Goal: Task Accomplishment & Management: Use online tool/utility

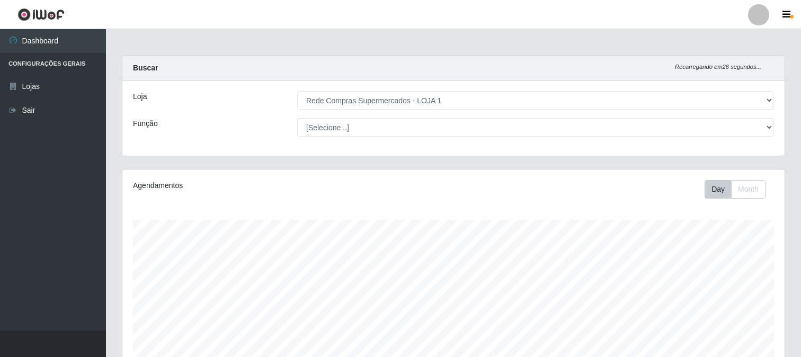
select select "158"
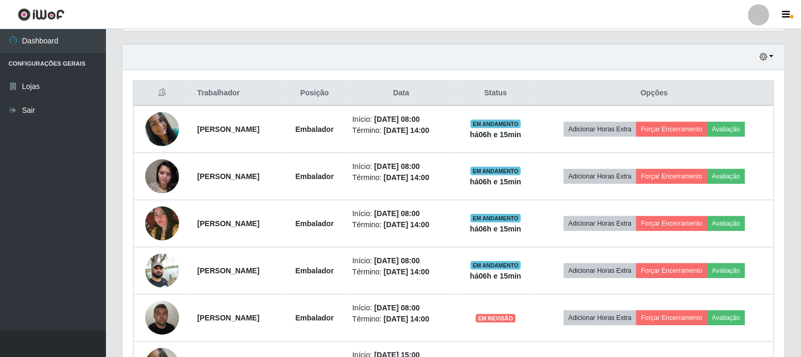
scroll to position [219, 662]
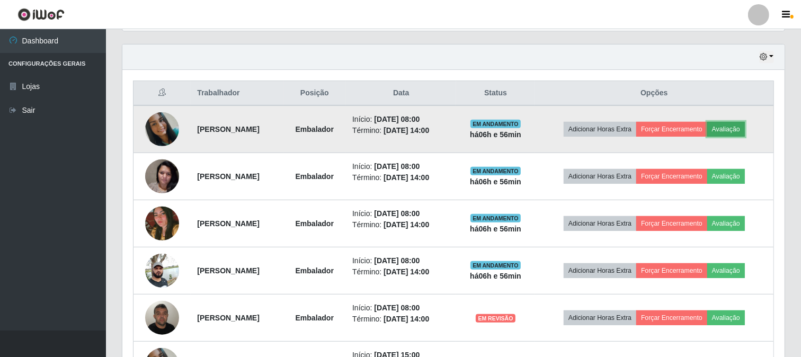
click at [733, 123] on button "Avaliação" at bounding box center [726, 129] width 38 height 15
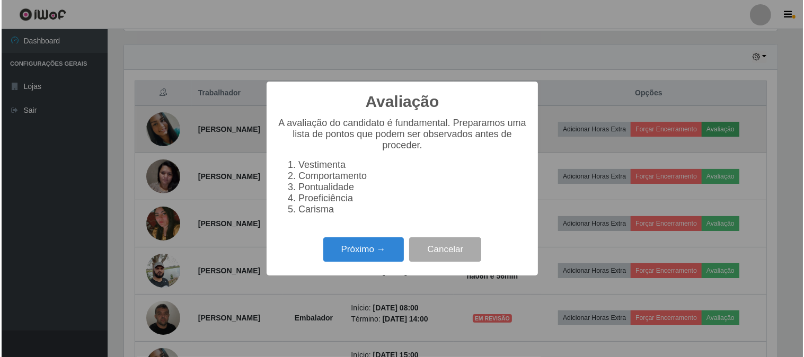
scroll to position [219, 655]
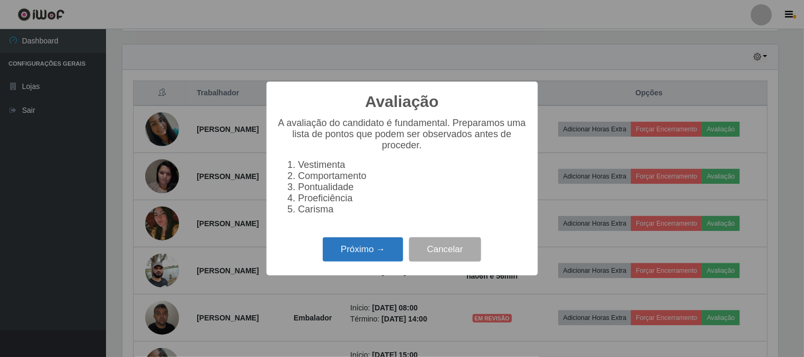
click at [369, 239] on button "Próximo →" at bounding box center [363, 249] width 81 height 25
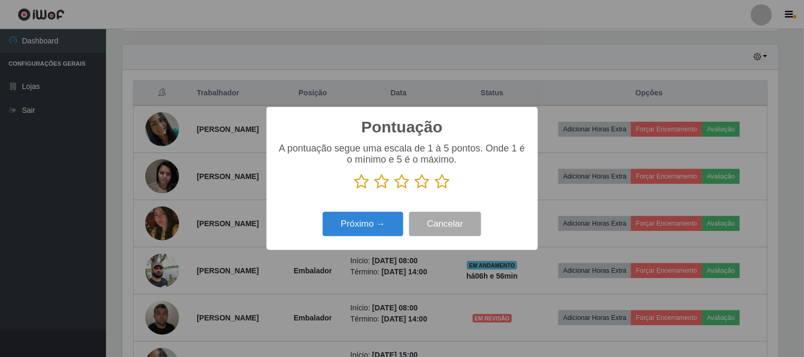
scroll to position [529659, 529223]
click at [441, 182] on icon at bounding box center [442, 182] width 15 height 16
click at [435, 190] on input "radio" at bounding box center [435, 190] width 0 height 0
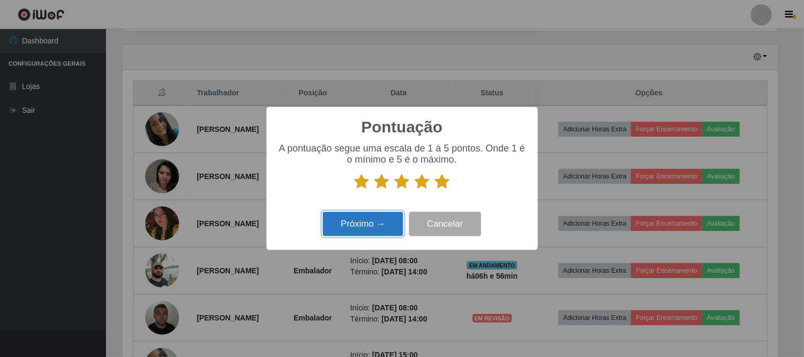
click at [394, 219] on button "Próximo →" at bounding box center [363, 224] width 81 height 25
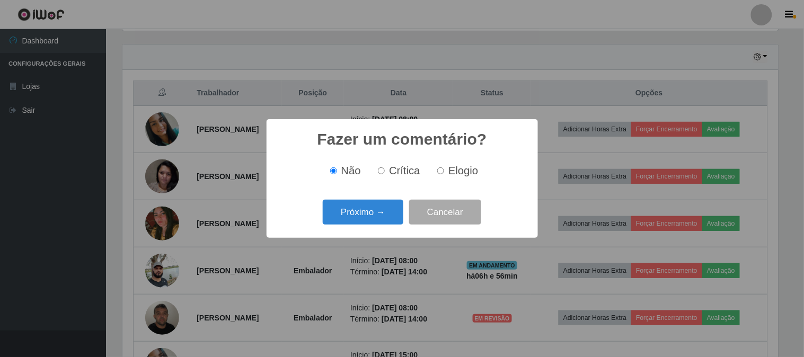
click at [394, 219] on button "Próximo →" at bounding box center [363, 212] width 81 height 25
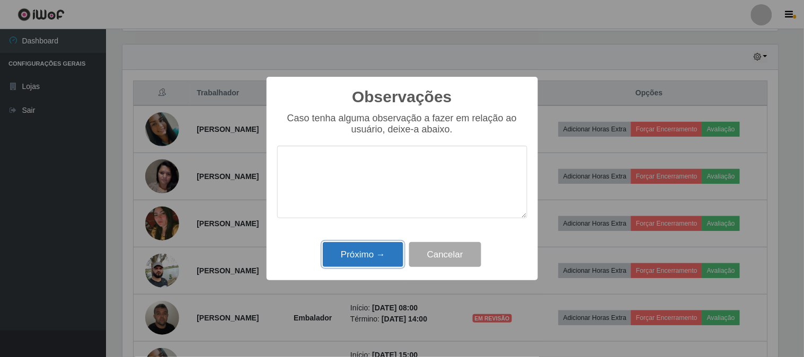
click at [388, 251] on button "Próximo →" at bounding box center [363, 254] width 81 height 25
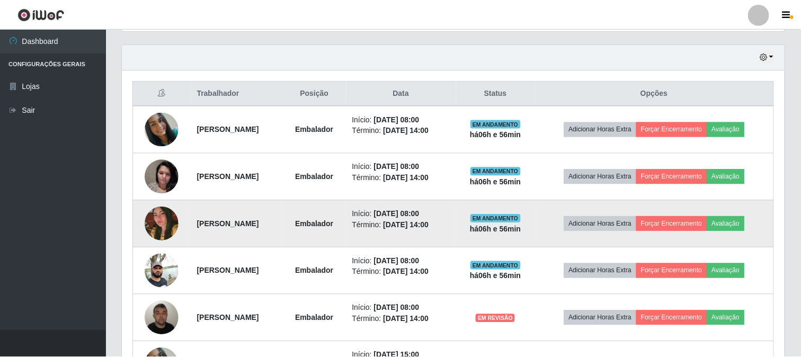
scroll to position [219, 662]
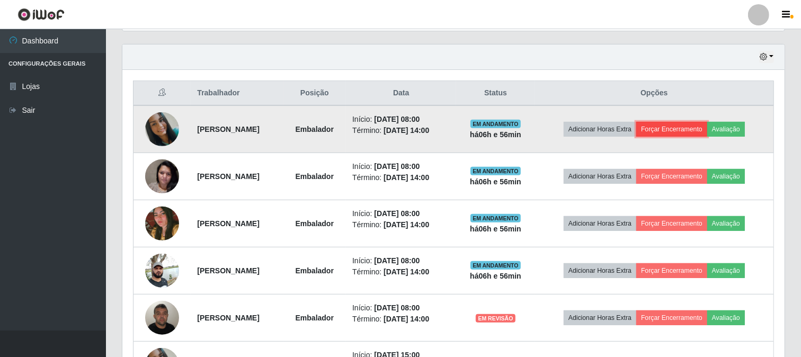
click at [691, 129] on button "Forçar Encerramento" at bounding box center [671, 129] width 71 height 15
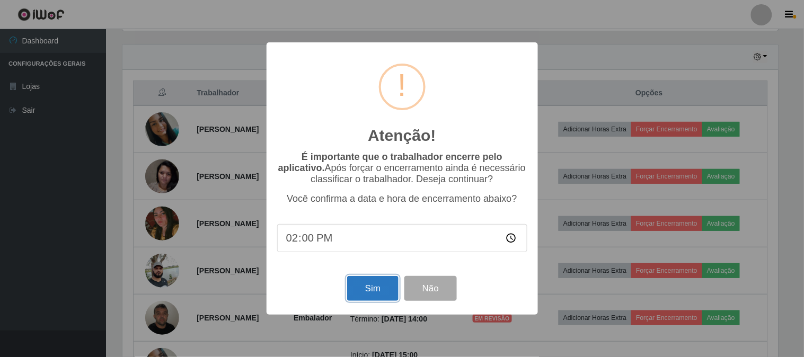
click at [377, 285] on button "Sim" at bounding box center [372, 288] width 51 height 25
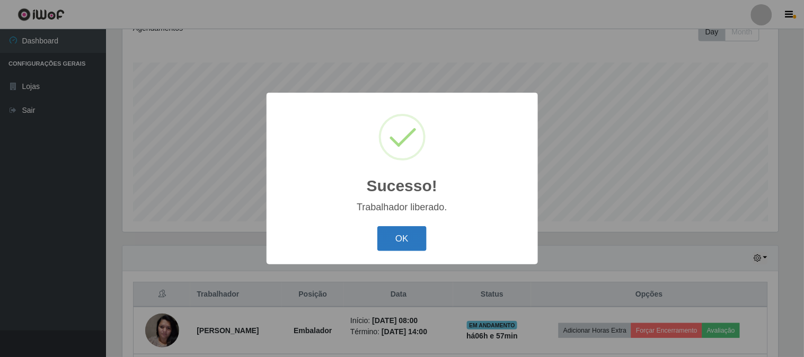
click at [407, 245] on button "OK" at bounding box center [401, 238] width 49 height 25
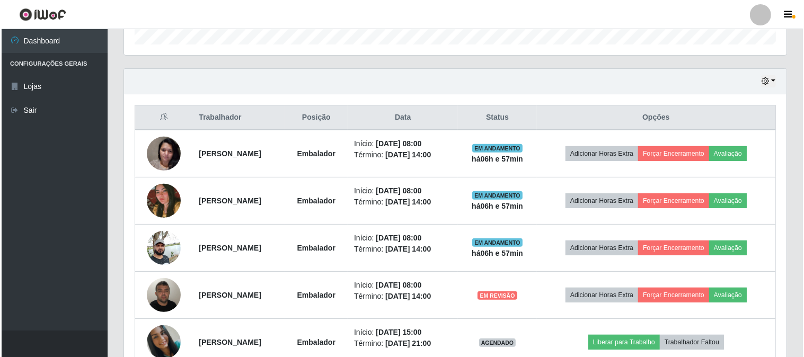
scroll to position [452, 0]
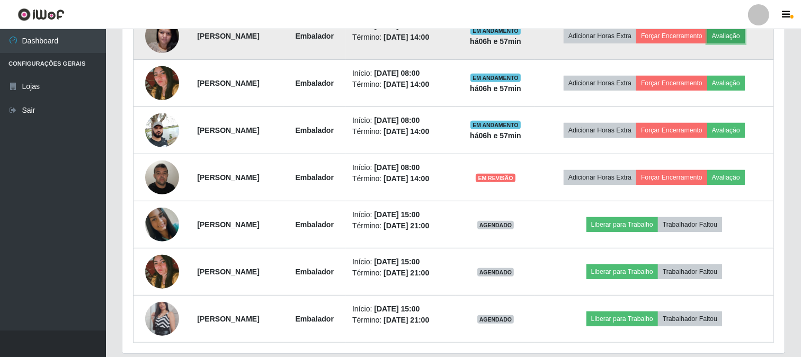
click at [742, 38] on button "Avaliação" at bounding box center [726, 36] width 38 height 15
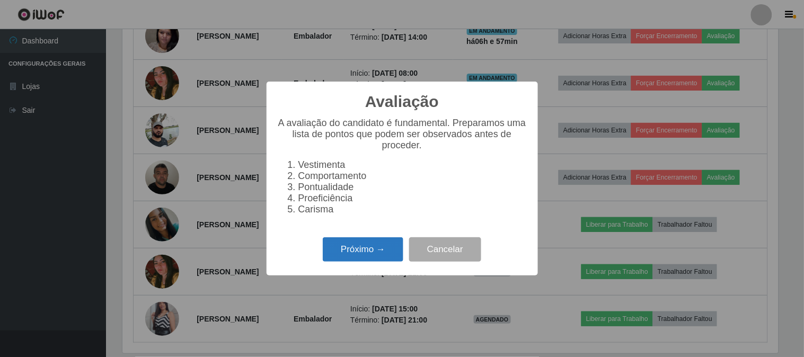
click at [393, 244] on button "Próximo →" at bounding box center [363, 249] width 81 height 25
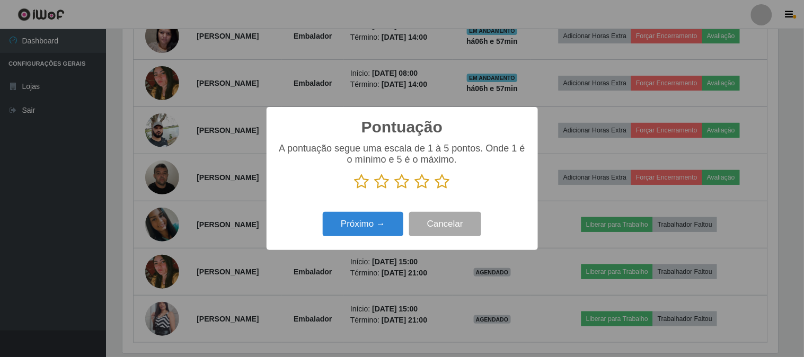
scroll to position [529659, 529223]
click at [440, 180] on icon at bounding box center [442, 182] width 15 height 16
click at [435, 190] on input "radio" at bounding box center [435, 190] width 0 height 0
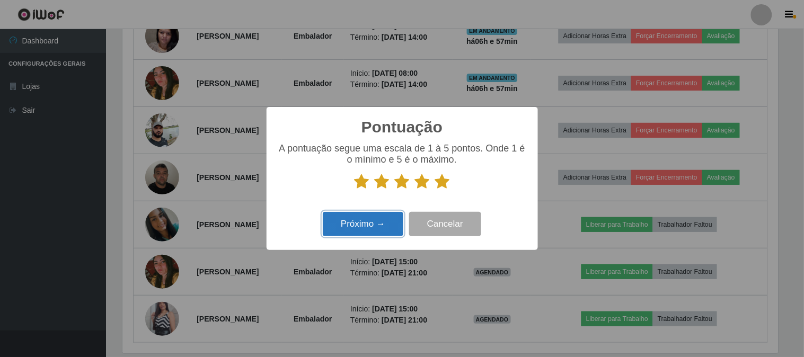
click at [360, 220] on button "Próximo →" at bounding box center [363, 224] width 81 height 25
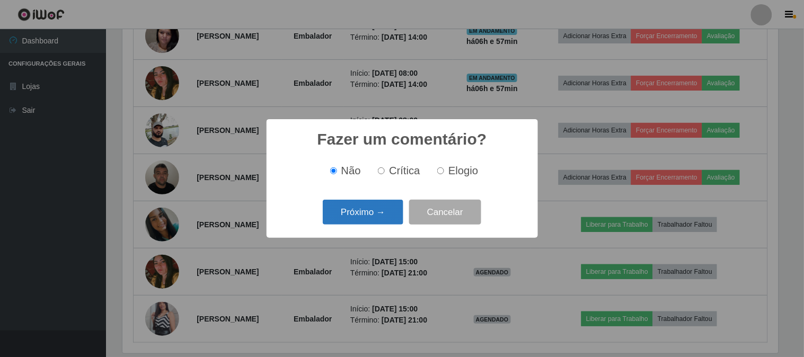
click at [373, 216] on button "Próximo →" at bounding box center [363, 212] width 81 height 25
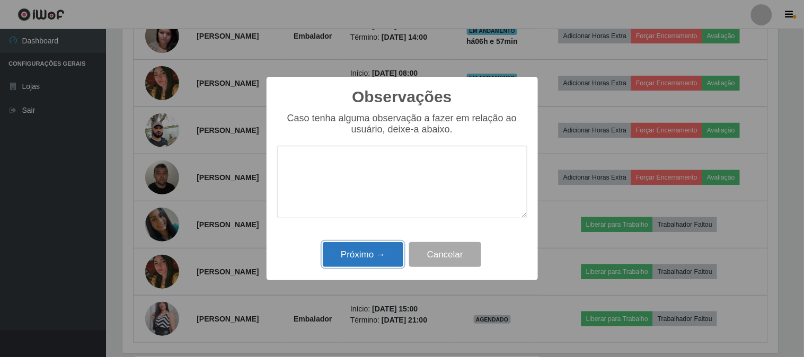
click at [368, 260] on button "Próximo →" at bounding box center [363, 254] width 81 height 25
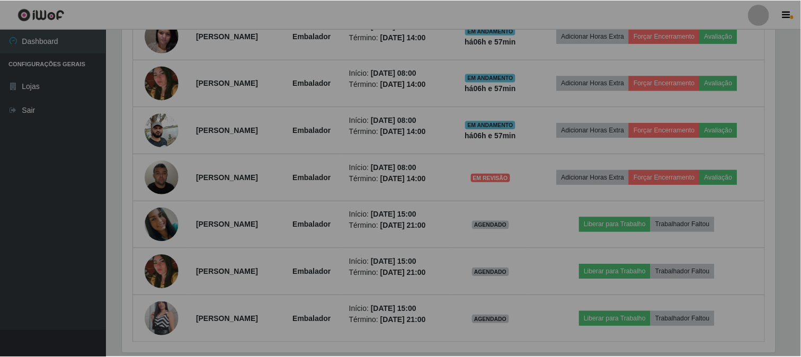
scroll to position [219, 662]
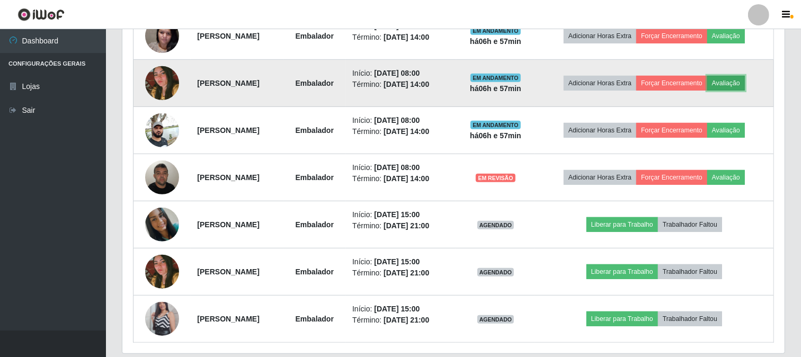
click at [743, 85] on button "Avaliação" at bounding box center [726, 83] width 38 height 15
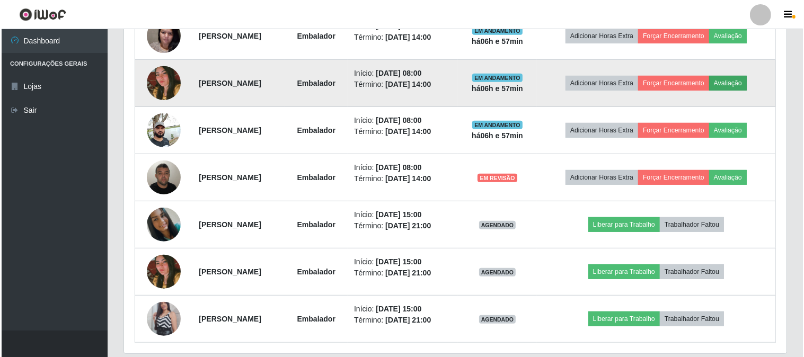
scroll to position [219, 655]
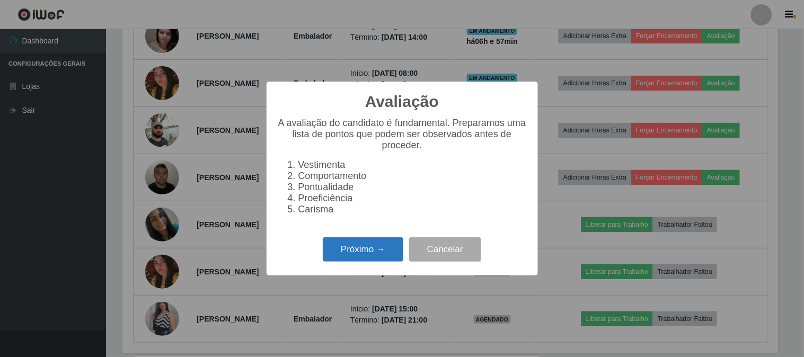
click at [384, 242] on button "Próximo →" at bounding box center [363, 249] width 81 height 25
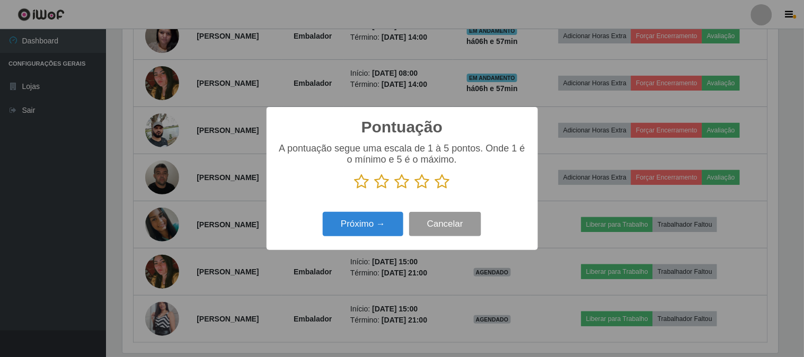
scroll to position [529659, 529223]
click at [443, 185] on icon at bounding box center [442, 182] width 15 height 16
click at [435, 190] on input "radio" at bounding box center [435, 190] width 0 height 0
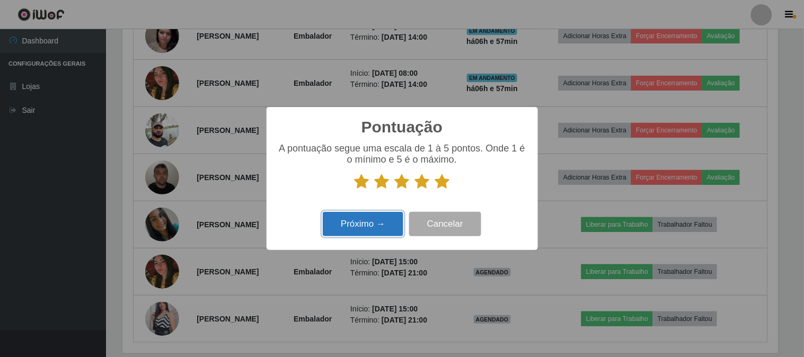
click at [396, 219] on button "Próximo →" at bounding box center [363, 224] width 81 height 25
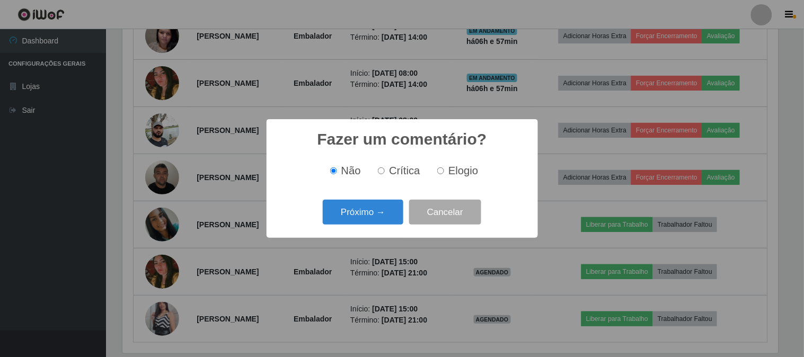
click at [398, 213] on button "Próximo →" at bounding box center [363, 212] width 81 height 25
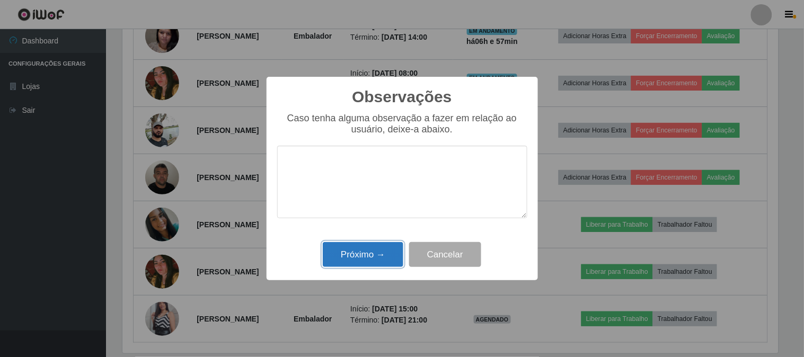
click at [382, 263] on button "Próximo →" at bounding box center [363, 254] width 81 height 25
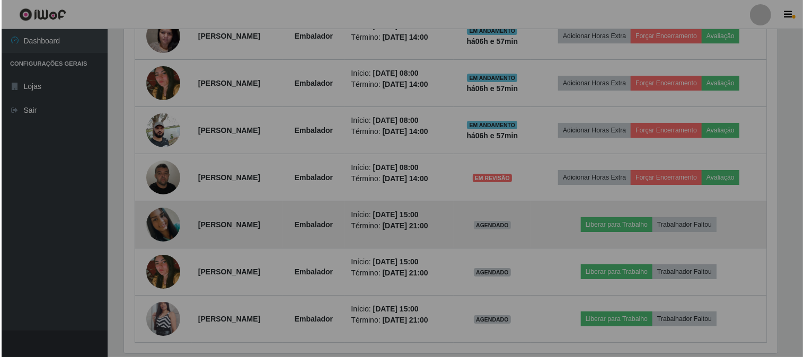
scroll to position [219, 662]
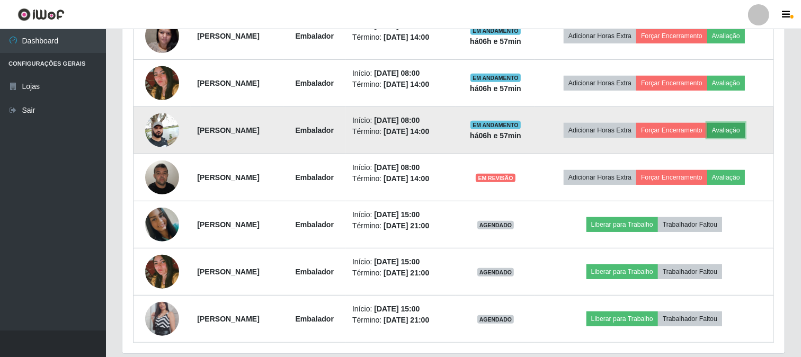
click at [743, 128] on button "Avaliação" at bounding box center [726, 130] width 38 height 15
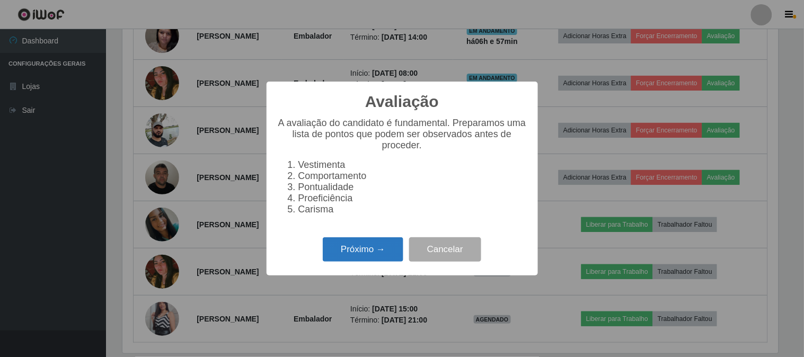
click at [375, 241] on button "Próximo →" at bounding box center [363, 249] width 81 height 25
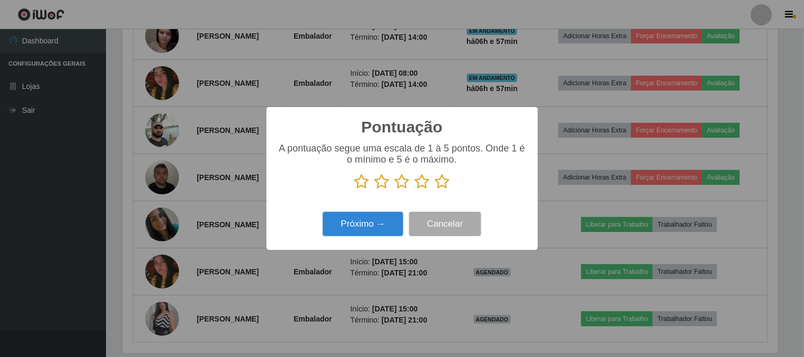
scroll to position [529659, 529223]
click at [442, 184] on icon at bounding box center [442, 182] width 15 height 16
click at [435, 190] on input "radio" at bounding box center [435, 190] width 0 height 0
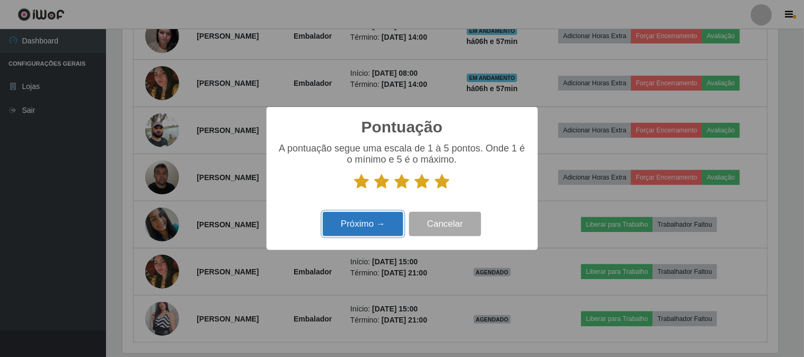
click at [343, 216] on button "Próximo →" at bounding box center [363, 224] width 81 height 25
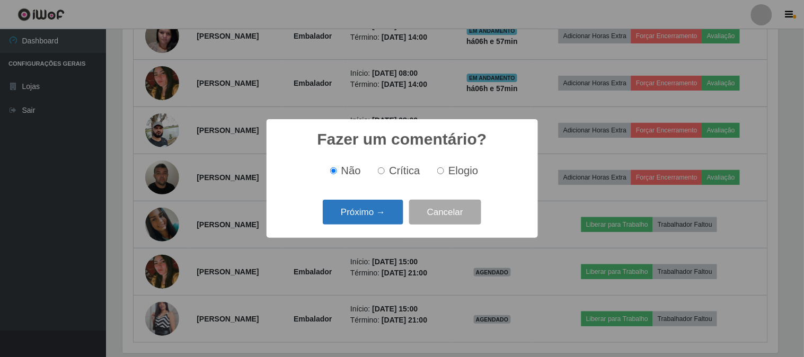
click at [362, 225] on button "Próximo →" at bounding box center [363, 212] width 81 height 25
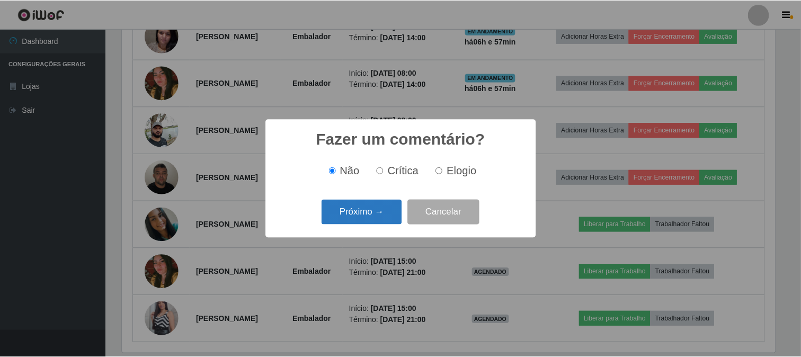
scroll to position [0, 0]
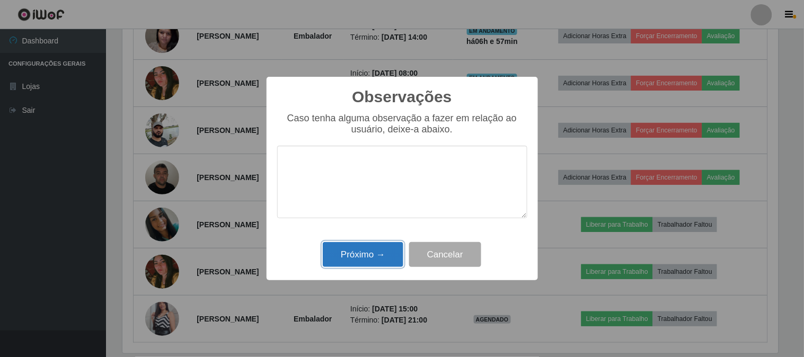
click at [362, 243] on button "Próximo →" at bounding box center [363, 254] width 81 height 25
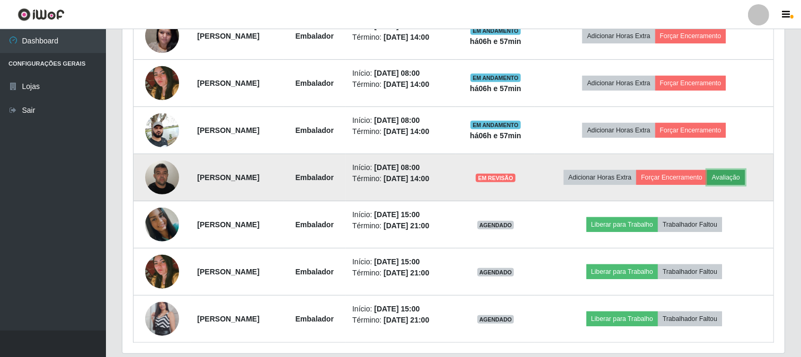
click at [728, 183] on button "Avaliação" at bounding box center [726, 177] width 38 height 15
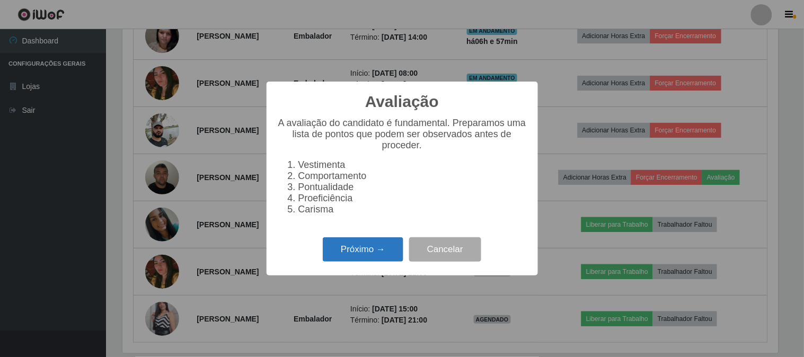
click at [371, 246] on button "Próximo →" at bounding box center [363, 249] width 81 height 25
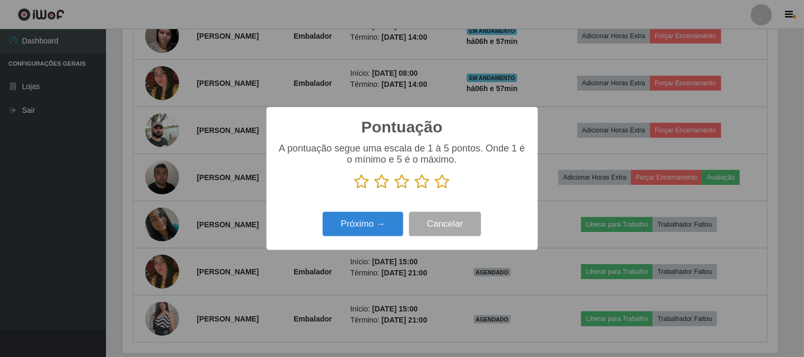
click at [437, 185] on icon at bounding box center [442, 182] width 15 height 16
click at [435, 190] on input "radio" at bounding box center [435, 190] width 0 height 0
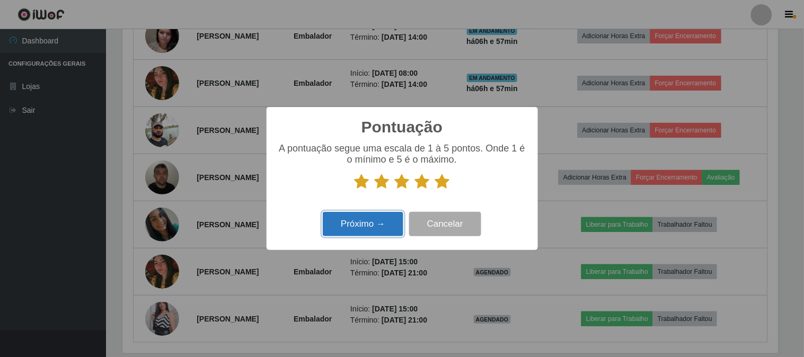
click at [393, 223] on button "Próximo →" at bounding box center [363, 224] width 81 height 25
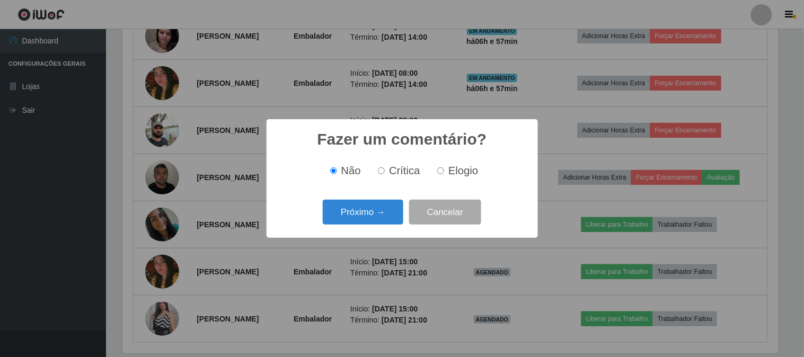
click at [390, 227] on div "Próximo → Cancelar" at bounding box center [402, 212] width 250 height 30
click at [382, 212] on button "Próximo →" at bounding box center [363, 212] width 81 height 25
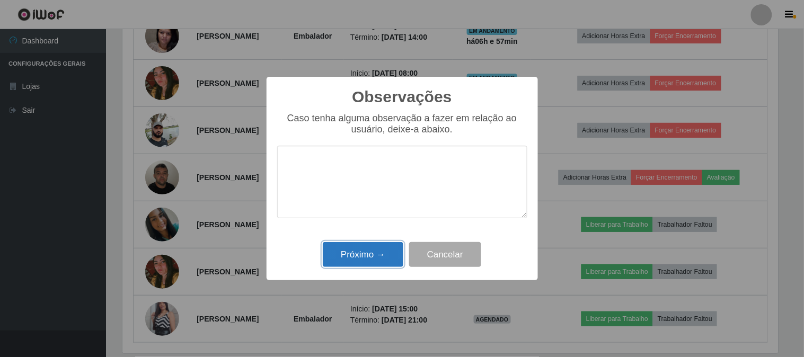
click at [385, 245] on button "Próximo →" at bounding box center [363, 254] width 81 height 25
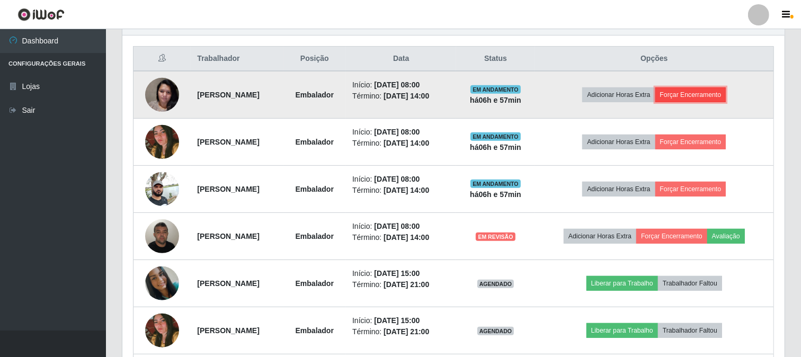
click at [697, 92] on button "Forçar Encerramento" at bounding box center [690, 94] width 71 height 15
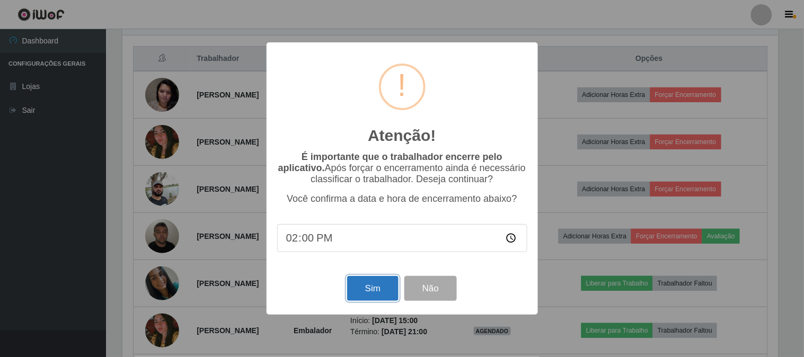
click at [369, 281] on button "Sim" at bounding box center [372, 288] width 51 height 25
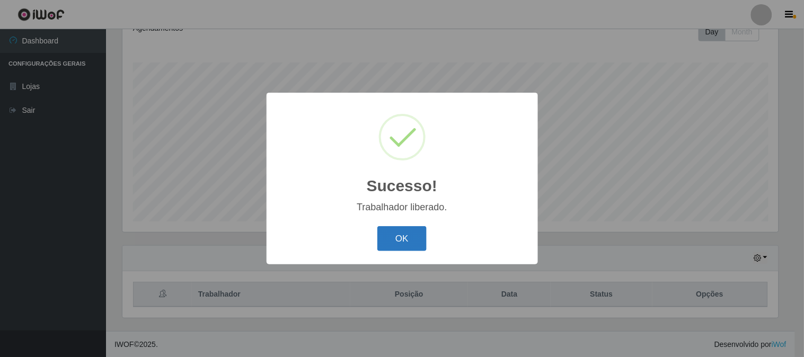
click at [422, 234] on button "OK" at bounding box center [401, 238] width 49 height 25
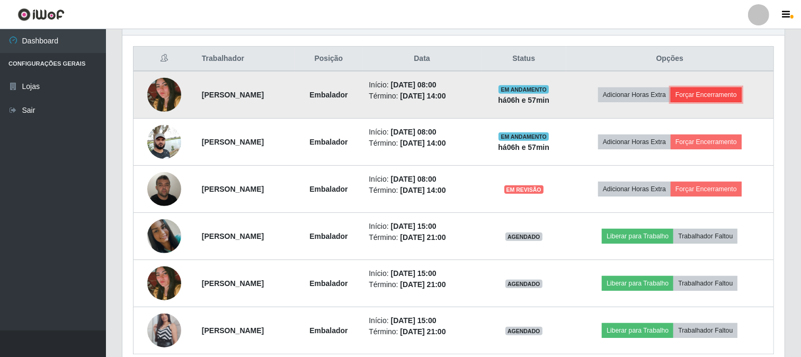
click at [719, 93] on button "Forçar Encerramento" at bounding box center [706, 94] width 71 height 15
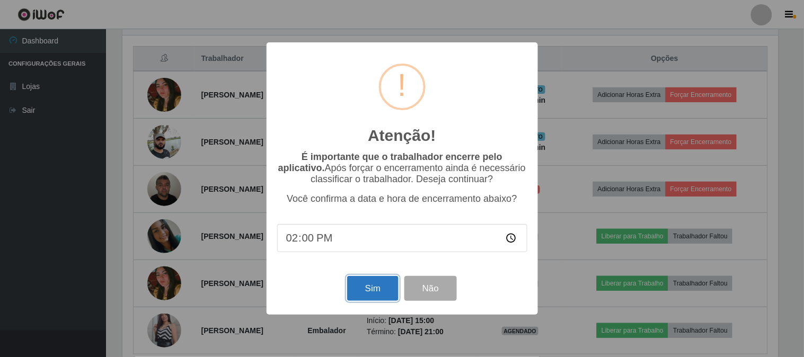
click at [384, 300] on button "Sim" at bounding box center [372, 288] width 51 height 25
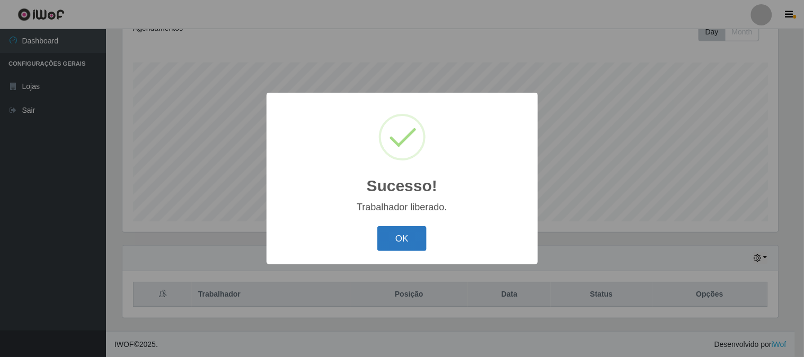
click at [406, 234] on button "OK" at bounding box center [401, 238] width 49 height 25
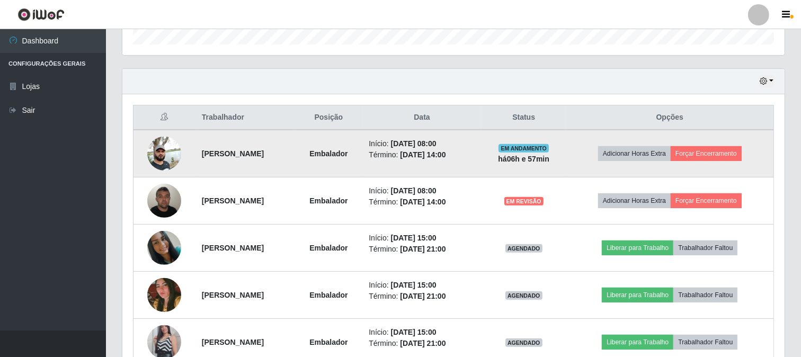
click at [717, 163] on td "Adicionar Horas Extra Forçar Encerramento" at bounding box center [670, 154] width 208 height 48
click at [735, 153] on button "Forçar Encerramento" at bounding box center [706, 153] width 71 height 15
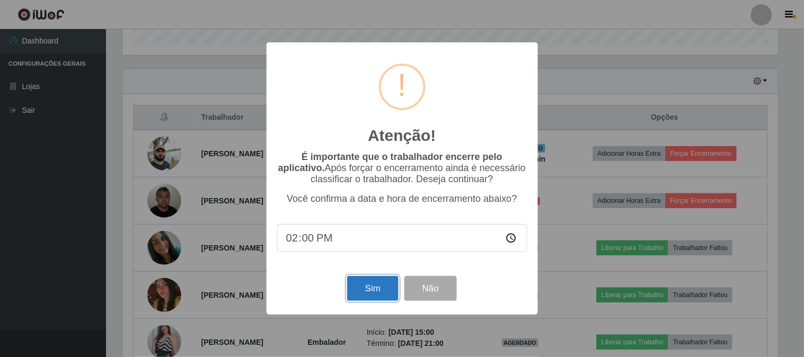
click at [362, 287] on button "Sim" at bounding box center [372, 288] width 51 height 25
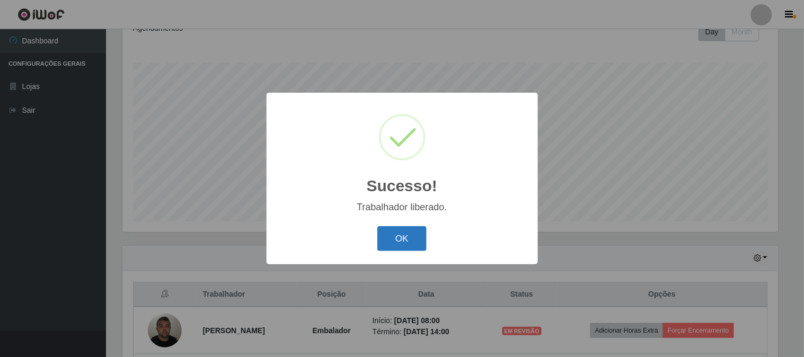
click at [394, 227] on button "OK" at bounding box center [401, 238] width 49 height 25
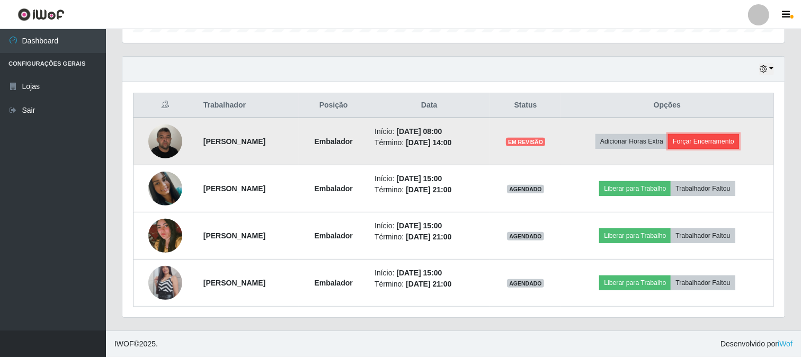
click at [739, 135] on button "Forçar Encerramento" at bounding box center [703, 141] width 71 height 15
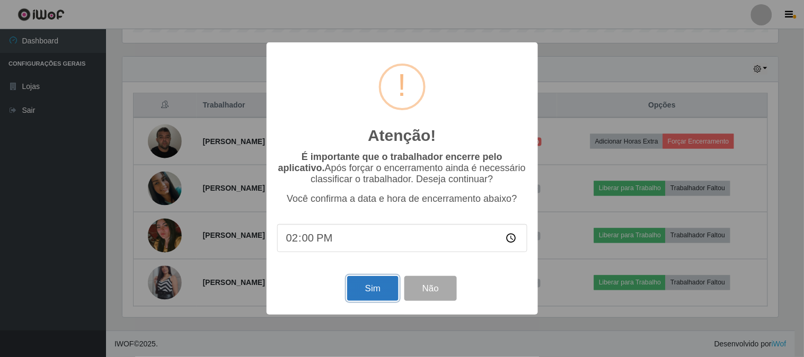
click at [393, 283] on button "Sim" at bounding box center [372, 288] width 51 height 25
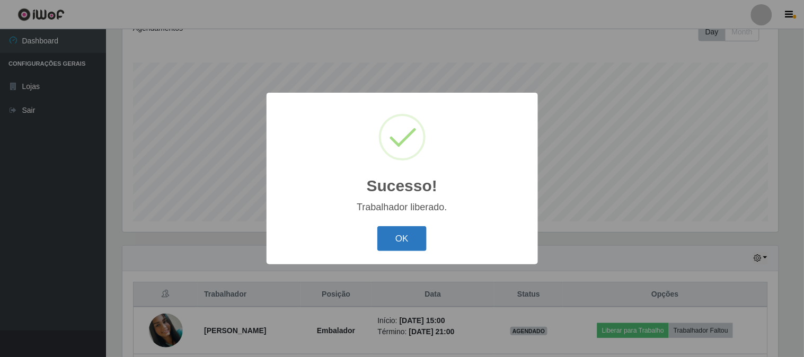
click at [403, 230] on button "OK" at bounding box center [401, 238] width 49 height 25
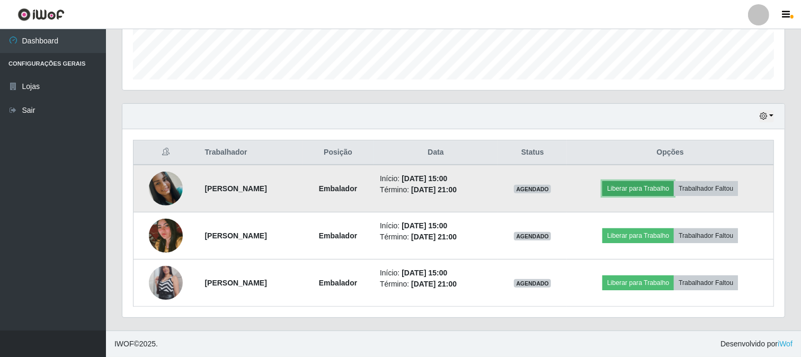
click at [628, 184] on button "Liberar para Trabalho" at bounding box center [638, 188] width 72 height 15
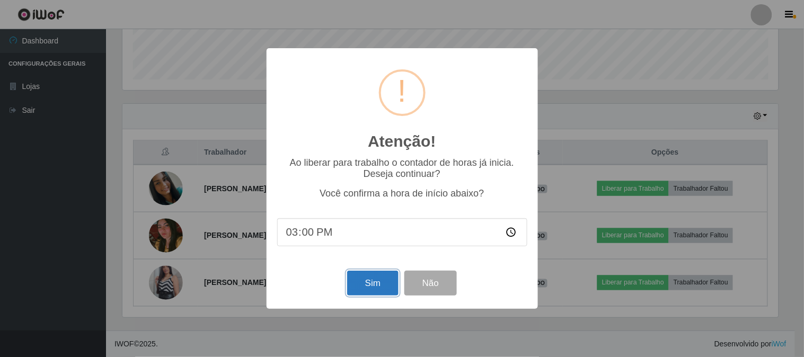
click at [388, 284] on button "Sim" at bounding box center [372, 283] width 51 height 25
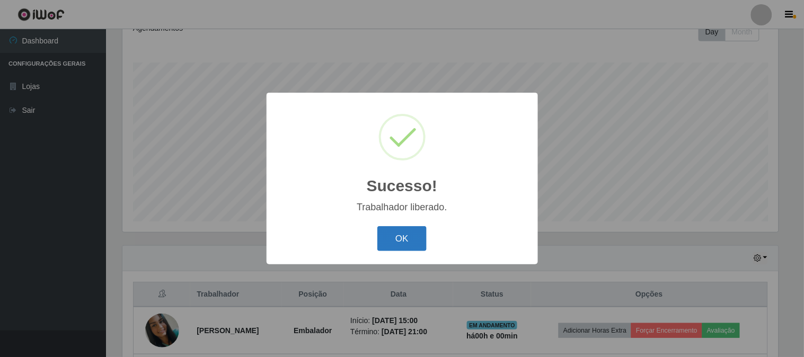
click at [398, 227] on button "OK" at bounding box center [401, 238] width 49 height 25
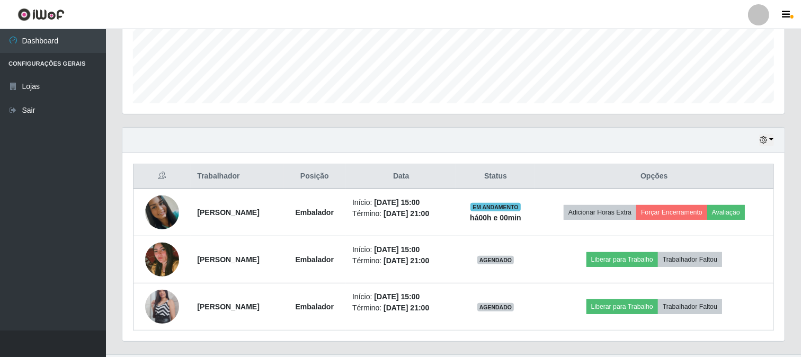
scroll to position [299, 0]
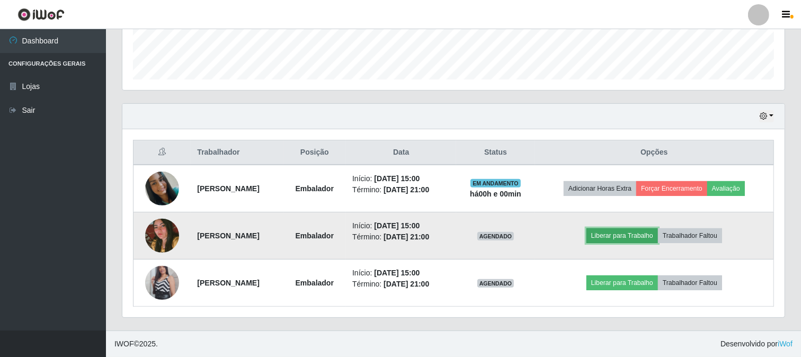
click at [604, 232] on button "Liberar para Trabalho" at bounding box center [623, 235] width 72 height 15
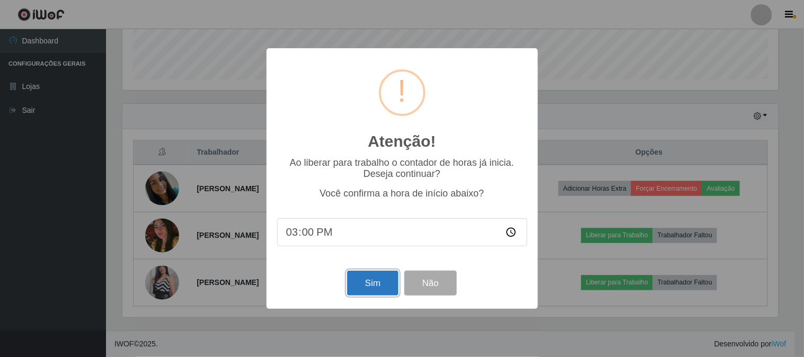
click at [367, 279] on button "Sim" at bounding box center [372, 283] width 51 height 25
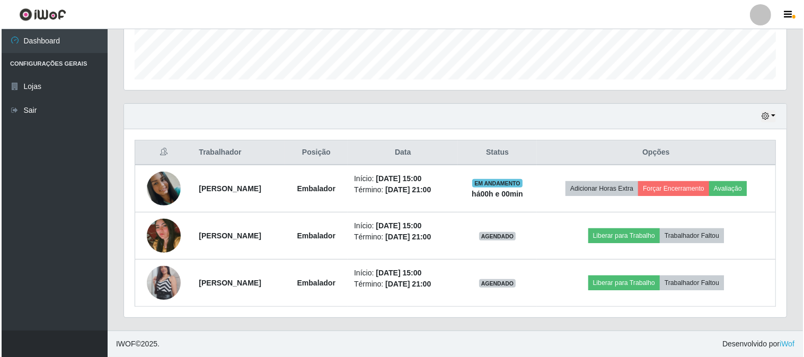
scroll to position [157, 0]
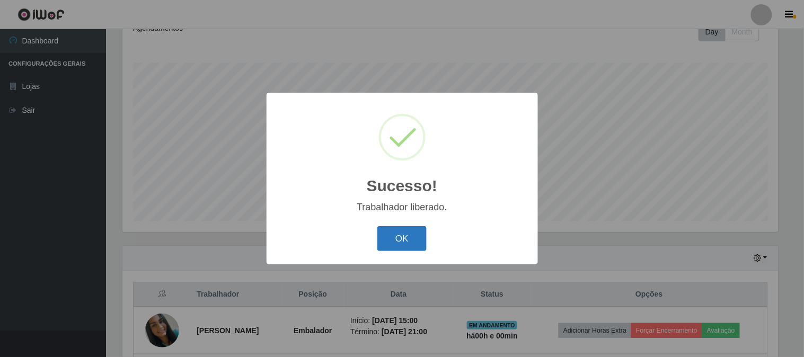
click at [414, 234] on button "OK" at bounding box center [401, 238] width 49 height 25
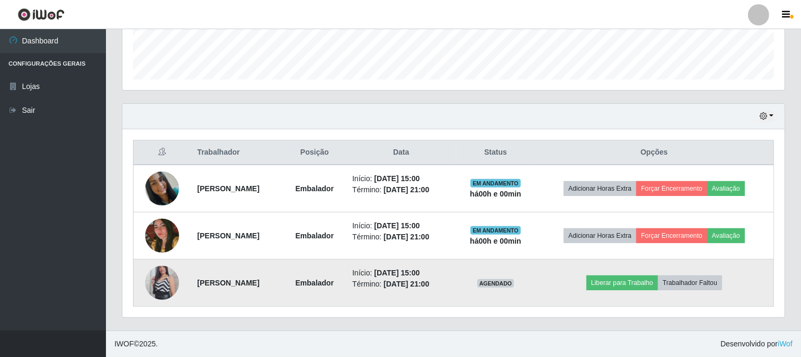
click at [618, 272] on td "Liberar para Trabalho Trabalhador Faltou" at bounding box center [654, 283] width 239 height 47
click at [618, 281] on button "Liberar para Trabalho" at bounding box center [623, 283] width 72 height 15
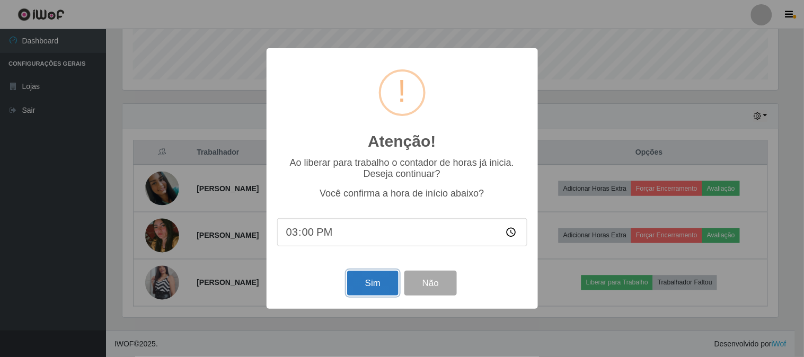
click at [371, 278] on button "Sim" at bounding box center [372, 283] width 51 height 25
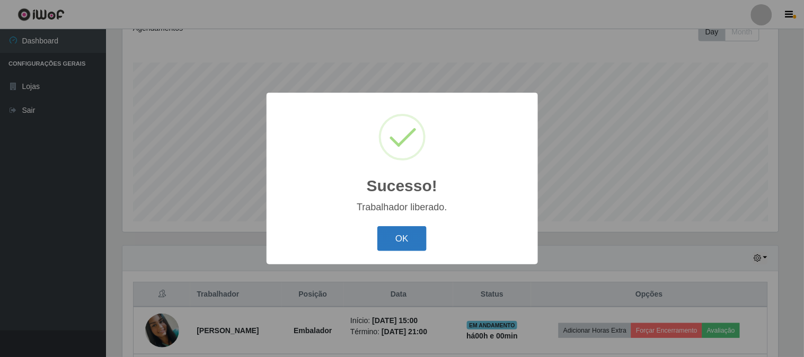
click at [383, 245] on button "OK" at bounding box center [401, 238] width 49 height 25
